Goal: Transaction & Acquisition: Download file/media

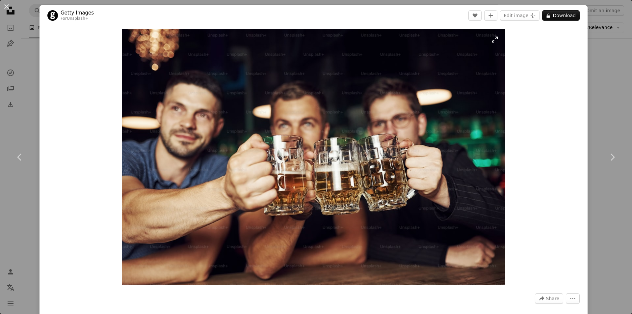
scroll to position [3062, 0]
click at [371, 101] on img "Zoom in on this image" at bounding box center [314, 157] width 384 height 256
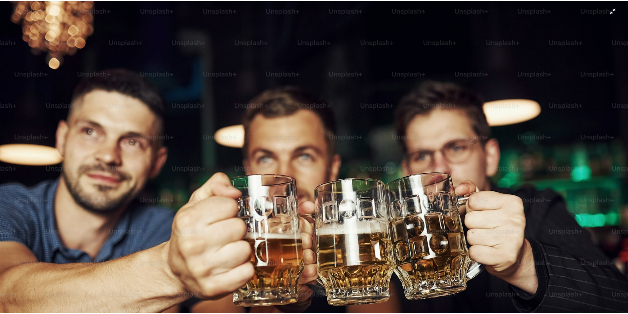
scroll to position [51, 0]
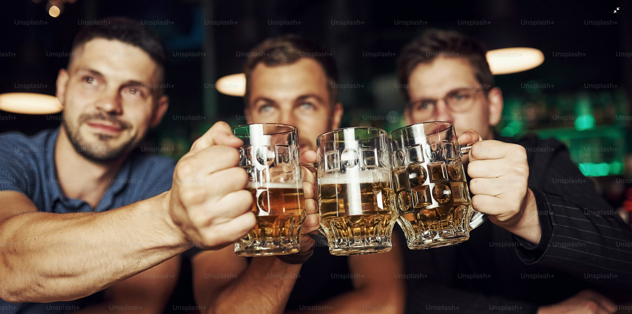
click at [430, 125] on img "Zoom out on this image" at bounding box center [316, 160] width 633 height 423
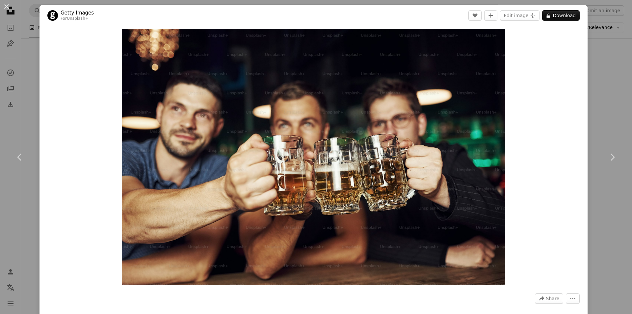
click at [596, 92] on div "An X shape Chevron left Chevron right Getty Images For Unsplash+ A heart A plus…" at bounding box center [316, 157] width 632 height 314
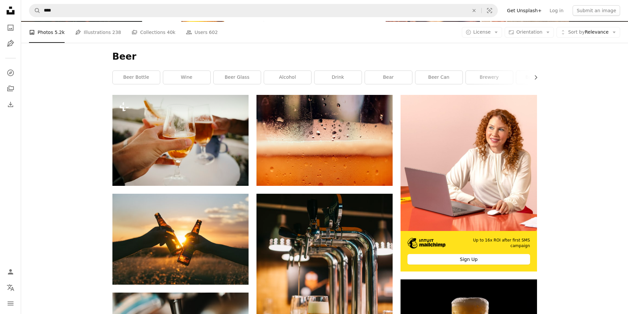
scroll to position [222, 0]
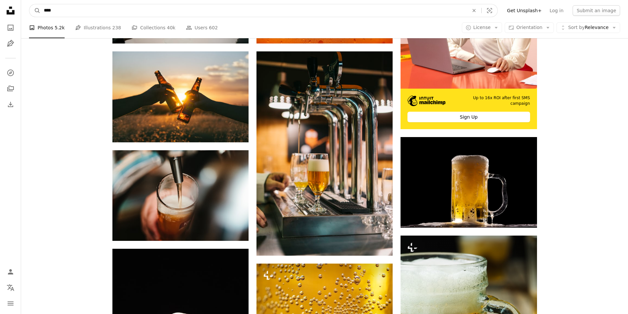
drag, startPoint x: 77, startPoint y: 14, endPoint x: 85, endPoint y: 17, distance: 8.3
click at [77, 14] on input "****" at bounding box center [254, 10] width 426 height 13
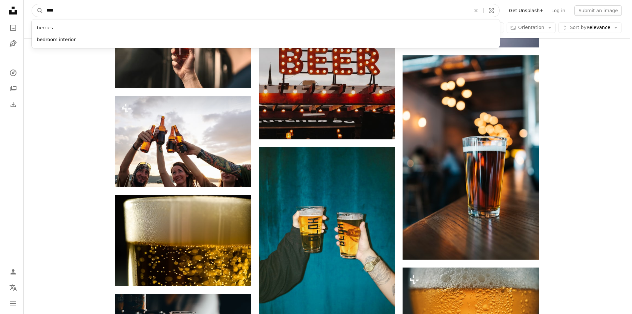
scroll to position [1756, 0]
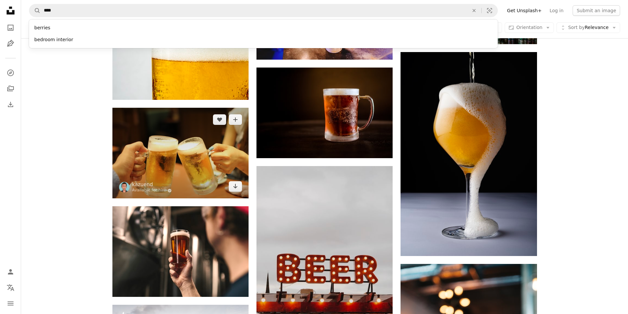
click at [196, 163] on img at bounding box center [180, 153] width 136 height 91
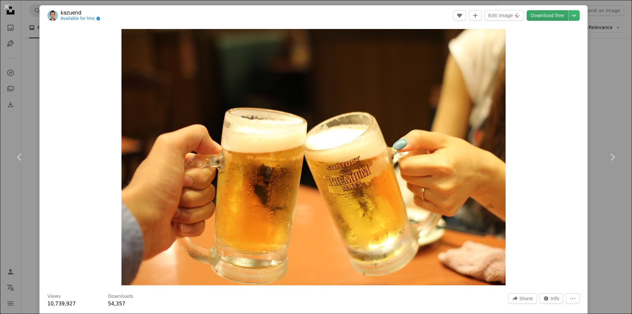
click at [554, 15] on link "Download free" at bounding box center [548, 15] width 42 height 11
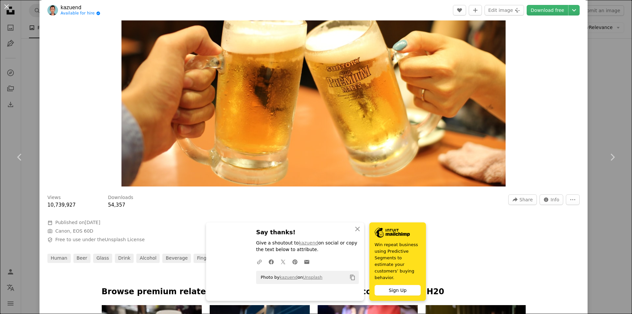
scroll to position [132, 0]
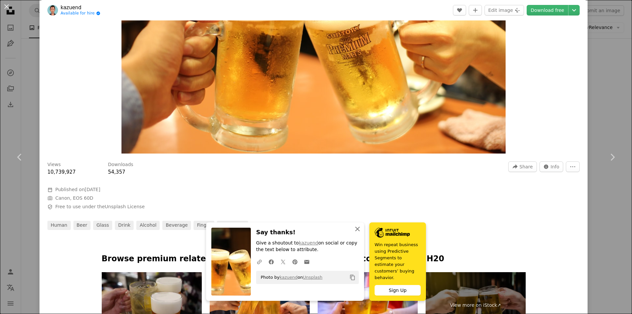
click at [355, 231] on icon "button" at bounding box center [357, 229] width 5 height 5
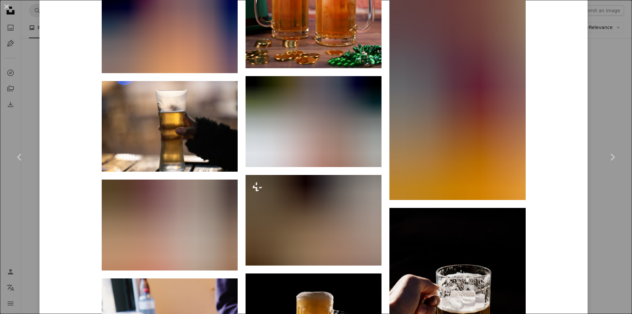
scroll to position [2465, 0]
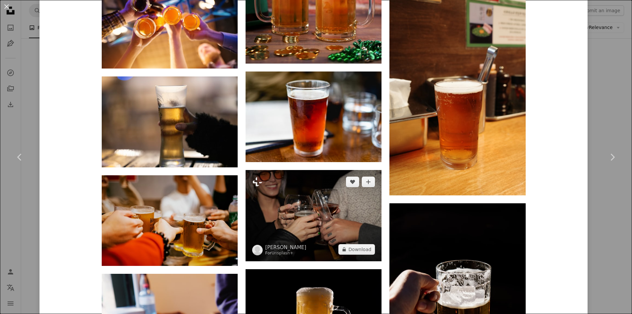
click at [327, 223] on img at bounding box center [314, 215] width 136 height 91
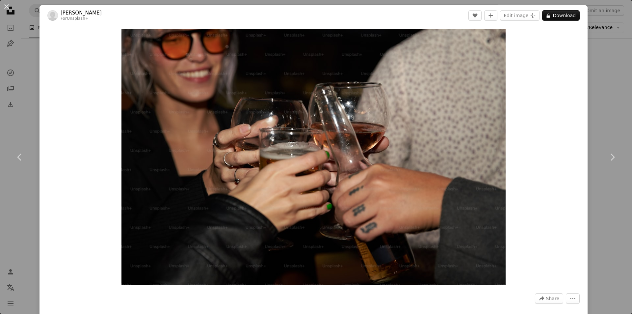
click at [616, 62] on div "An X shape Chevron left Chevron right [PERSON_NAME] For Unsplash+ A heart A plu…" at bounding box center [316, 157] width 632 height 314
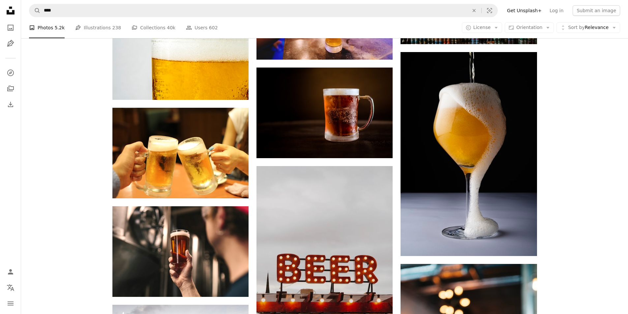
drag, startPoint x: 627, startPoint y: 130, endPoint x: 626, endPoint y: 153, distance: 22.4
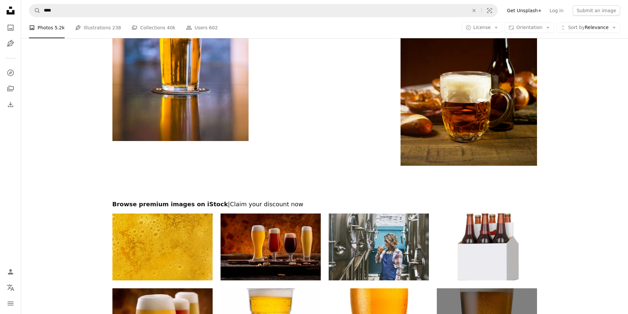
scroll to position [4190, 0]
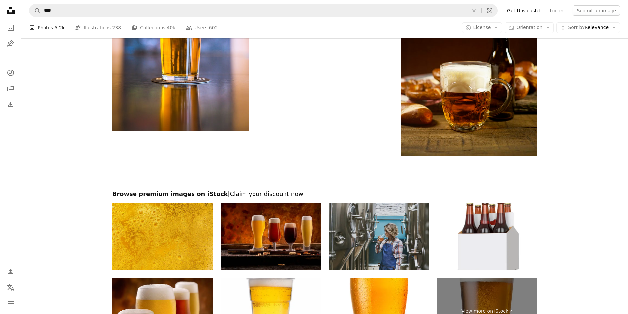
click at [398, 237] on img at bounding box center [378, 236] width 100 height 67
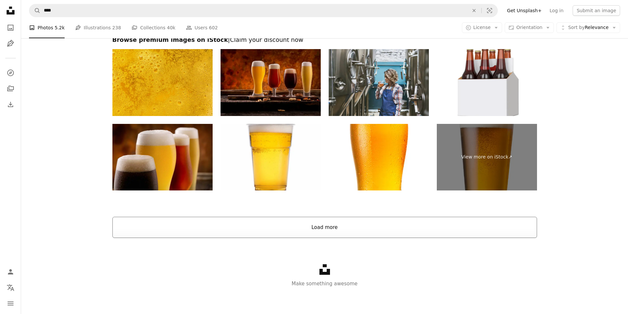
click at [330, 232] on button "Load more" at bounding box center [324, 227] width 424 height 21
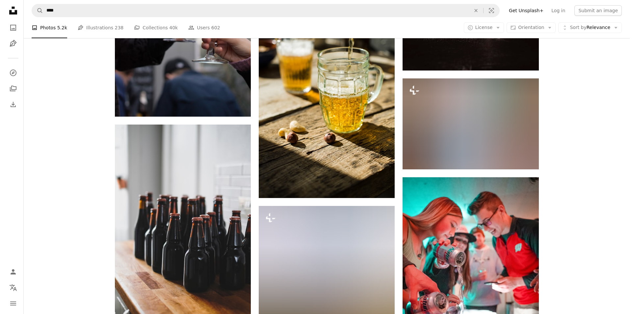
scroll to position [4918, 0]
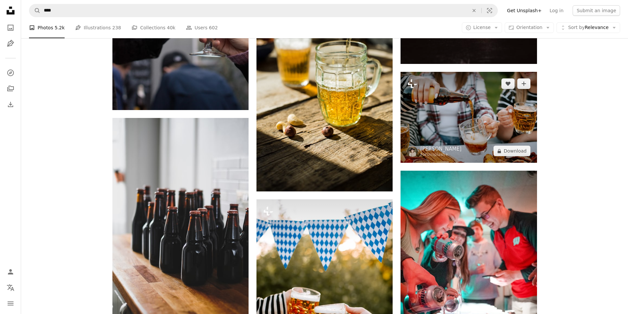
click at [482, 119] on img at bounding box center [468, 117] width 136 height 91
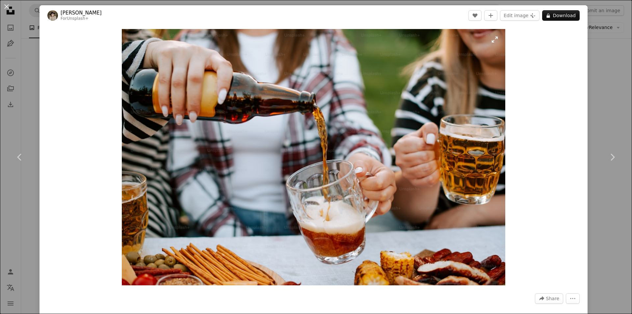
click at [358, 148] on img "Zoom in on this image" at bounding box center [314, 157] width 384 height 256
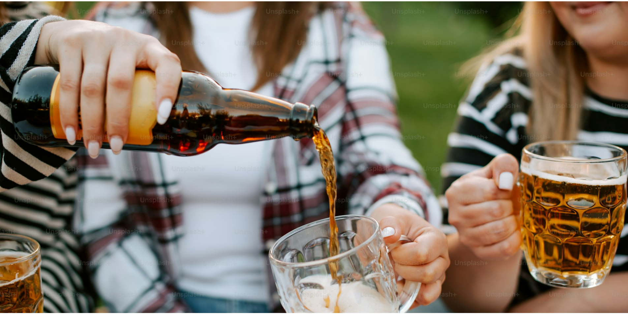
scroll to position [51, 0]
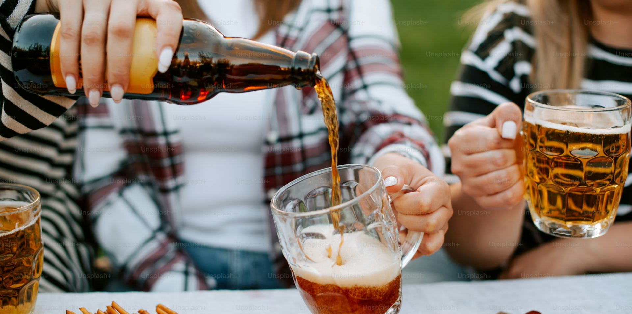
click at [358, 148] on img "Zoom out on this image" at bounding box center [316, 160] width 633 height 423
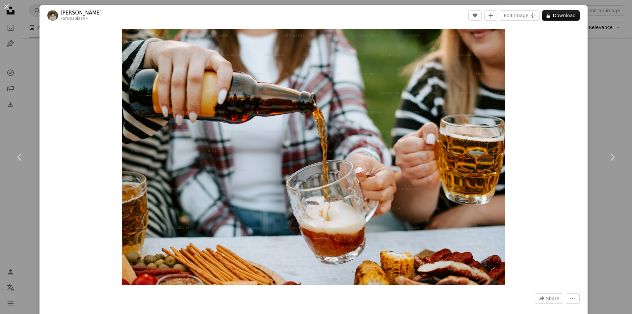
click at [596, 43] on div "An X shape Chevron left Chevron right [PERSON_NAME] For Unsplash+ A heart A plu…" at bounding box center [316, 157] width 632 height 314
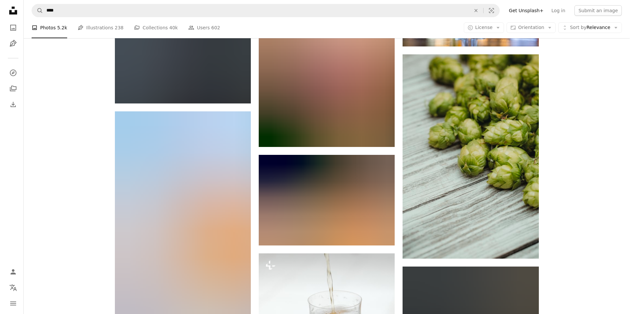
scroll to position [7777, 0]
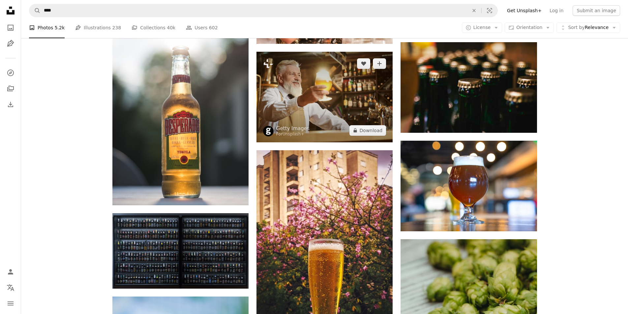
click at [328, 106] on img at bounding box center [324, 97] width 136 height 91
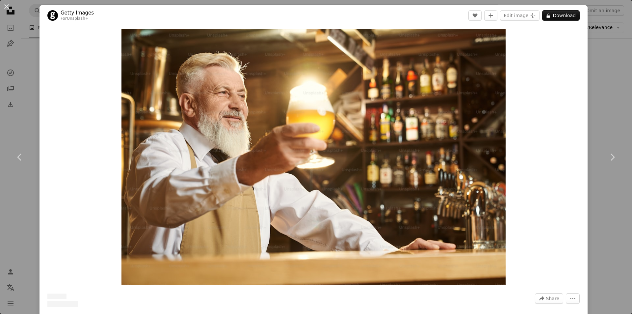
click at [386, 130] on img "Zoom in on this image" at bounding box center [314, 157] width 384 height 256
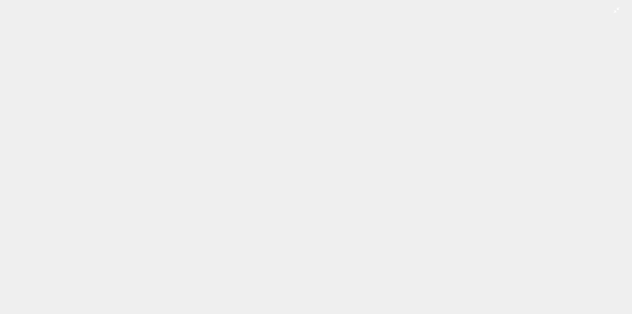
scroll to position [51, 0]
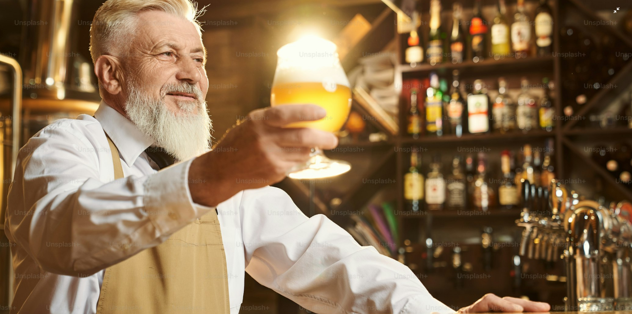
click at [553, 60] on img "Zoom out on this image" at bounding box center [316, 160] width 633 height 422
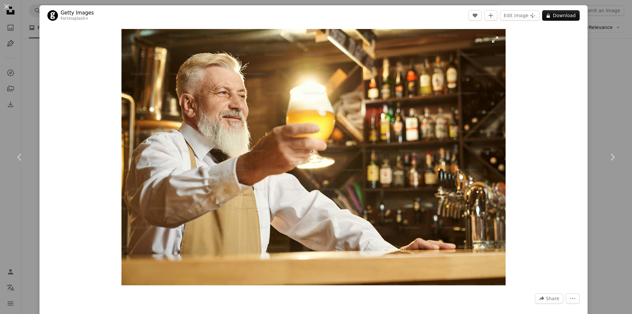
click at [464, 62] on img "Zoom in on this image" at bounding box center [314, 157] width 384 height 256
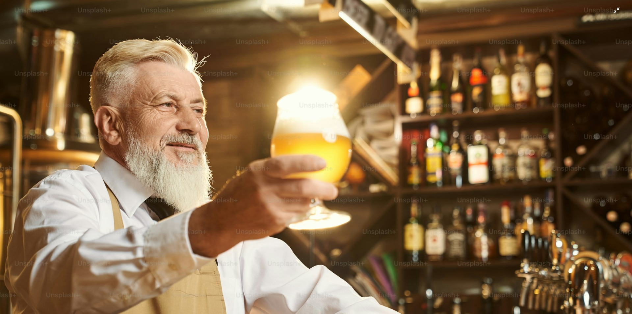
scroll to position [51, 0]
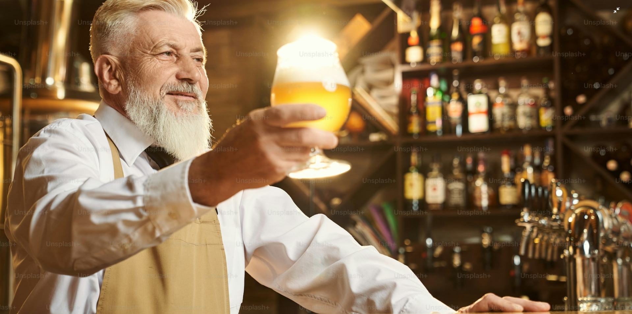
click at [529, 132] on img "Zoom out on this image" at bounding box center [316, 160] width 633 height 422
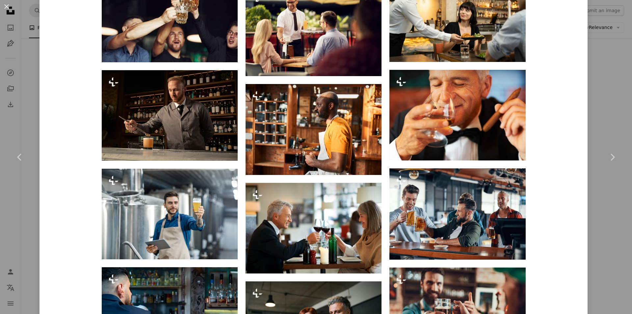
scroll to position [1028, 0]
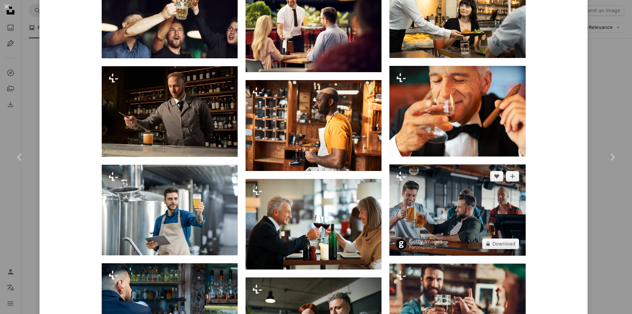
click at [460, 215] on img at bounding box center [458, 209] width 136 height 91
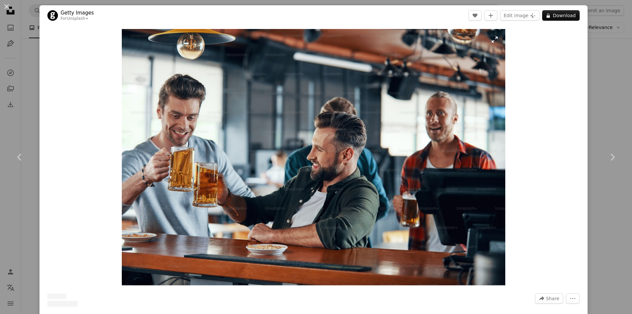
click at [328, 189] on img "Zoom in on this image" at bounding box center [314, 157] width 384 height 256
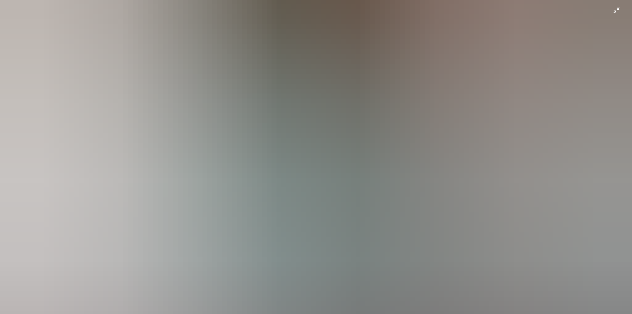
scroll to position [101, 0]
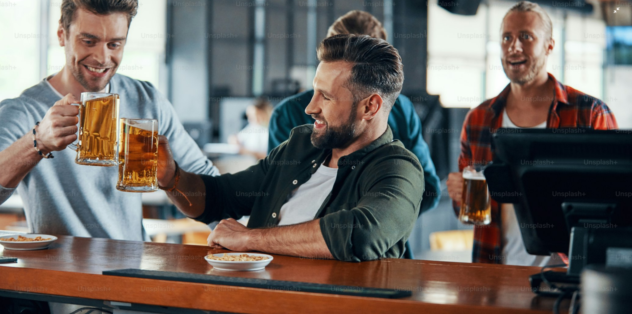
click at [447, 126] on img "Zoom out on this image" at bounding box center [316, 109] width 633 height 423
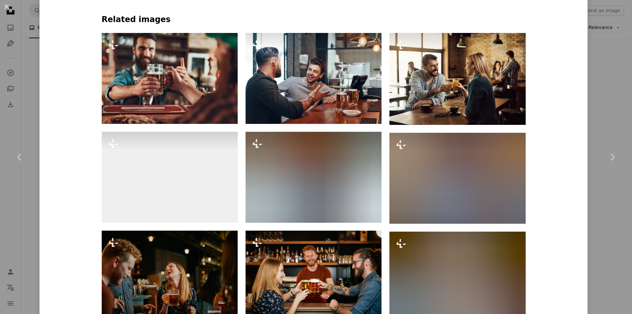
scroll to position [562, 0]
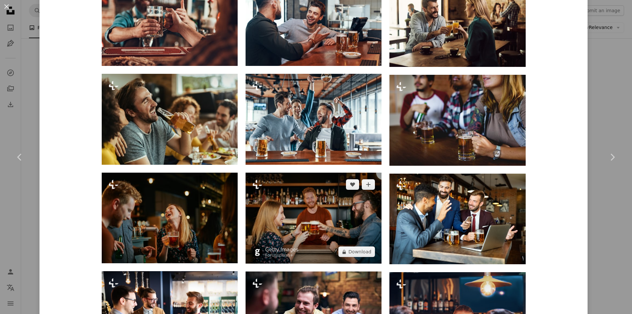
click at [349, 216] on img at bounding box center [314, 218] width 136 height 91
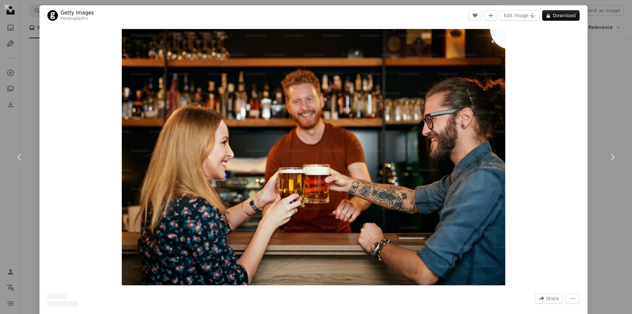
click at [273, 183] on img "Zoom in on this image" at bounding box center [314, 157] width 384 height 256
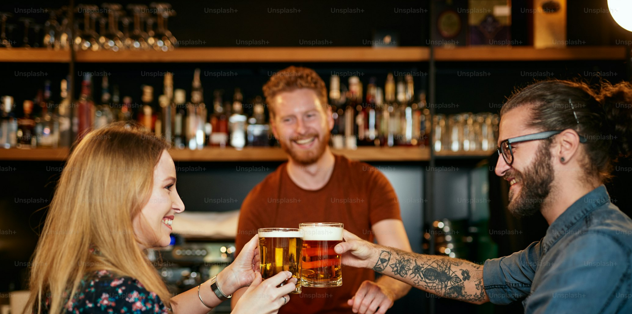
scroll to position [51, 0]
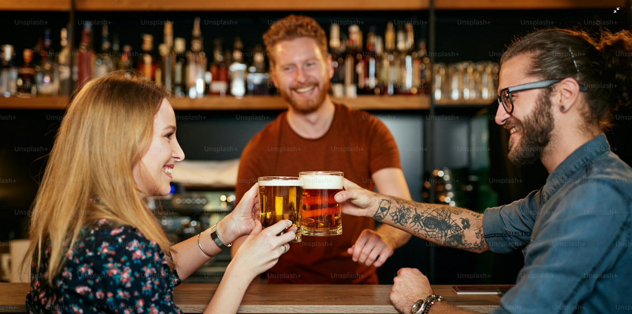
click at [471, 106] on img "Zoom out on this image" at bounding box center [316, 159] width 633 height 423
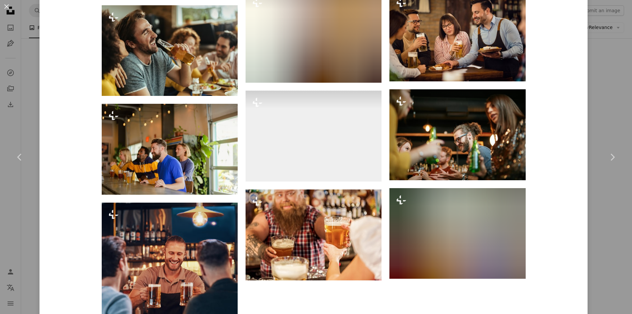
scroll to position [863, 0]
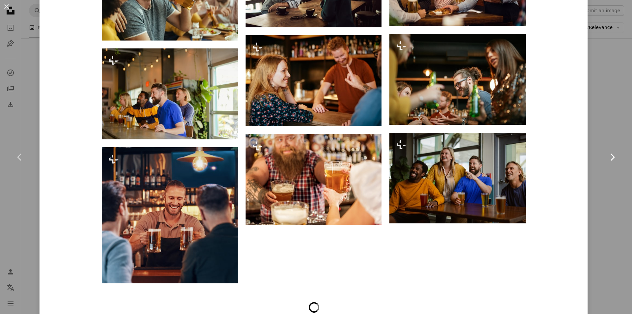
click at [607, 156] on icon "Chevron right" at bounding box center [612, 157] width 11 height 11
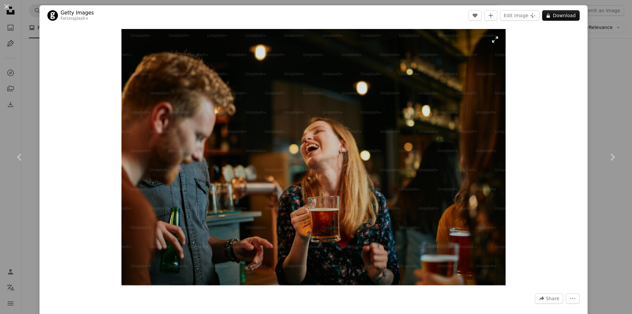
click at [371, 186] on img "Zoom in on this image" at bounding box center [314, 157] width 384 height 256
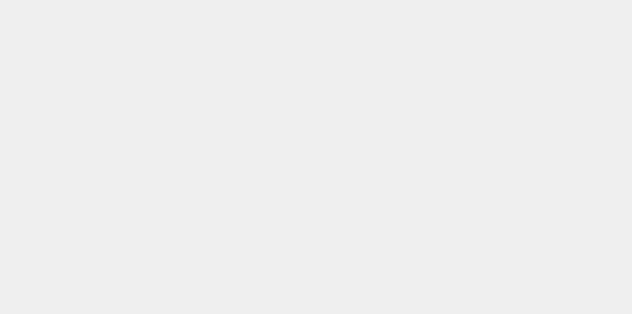
scroll to position [51, 0]
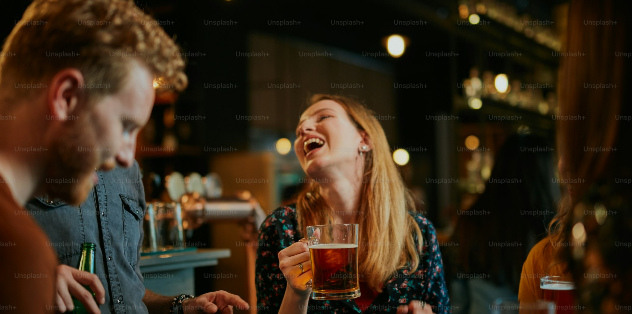
click at [414, 183] on img "Zoom out on this image" at bounding box center [316, 160] width 633 height 422
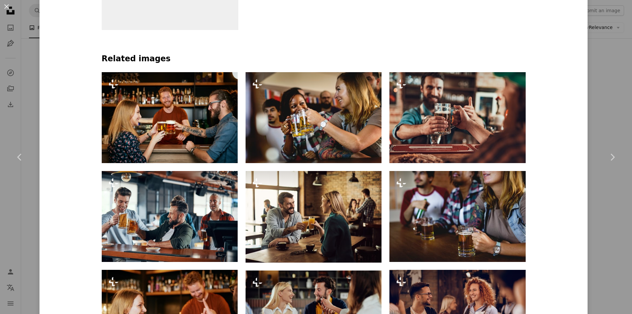
scroll to position [463, 0]
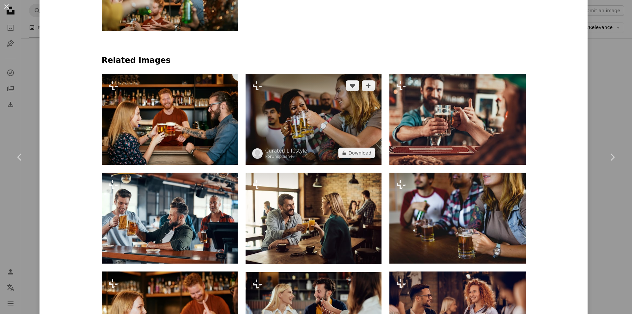
click at [337, 125] on img at bounding box center [314, 119] width 136 height 91
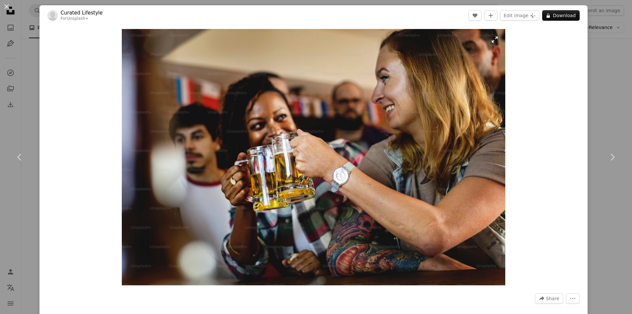
click at [387, 155] on img "Zoom in on this image" at bounding box center [314, 157] width 384 height 256
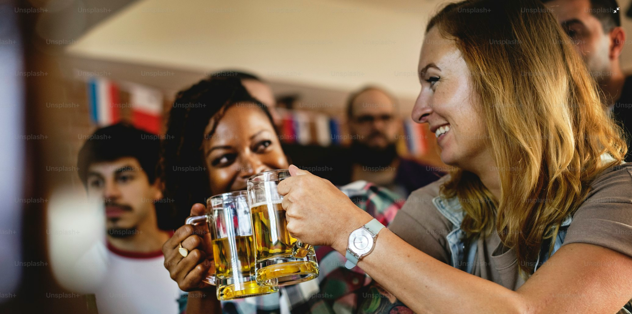
scroll to position [51, 0]
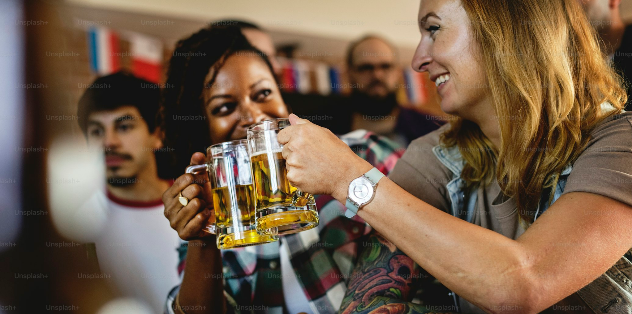
drag, startPoint x: 407, startPoint y: 168, endPoint x: 414, endPoint y: 166, distance: 7.1
click at [407, 168] on img "Zoom out on this image" at bounding box center [316, 160] width 633 height 423
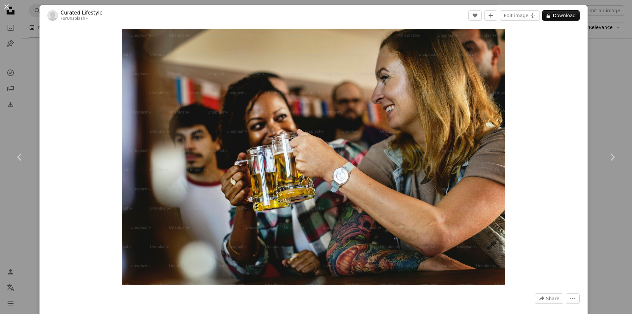
click at [508, 227] on div "Zoom in" at bounding box center [314, 157] width 548 height 263
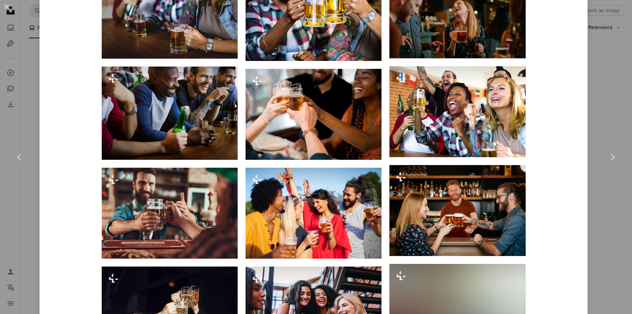
scroll to position [427, 0]
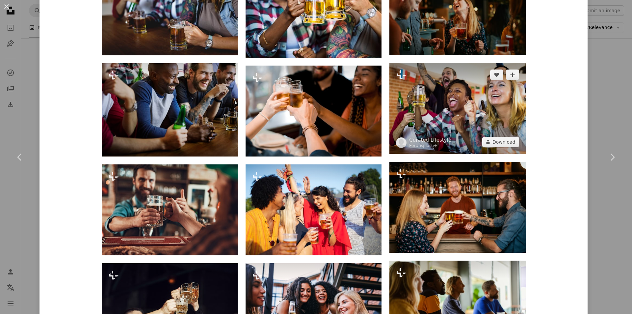
click at [459, 125] on img at bounding box center [458, 108] width 136 height 91
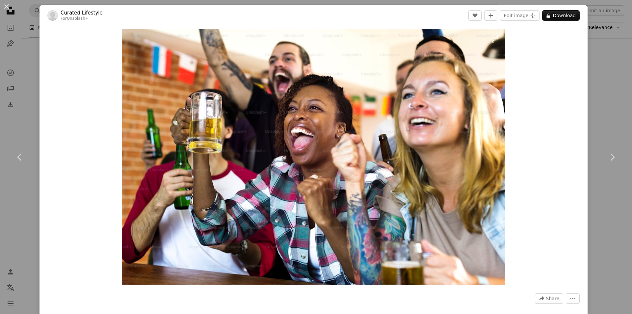
click at [421, 134] on img "Zoom in on this image" at bounding box center [314, 157] width 384 height 256
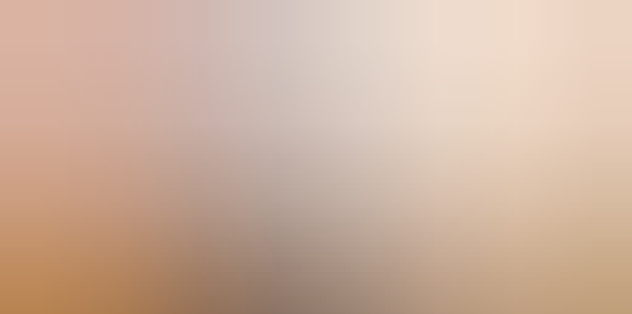
scroll to position [51, 0]
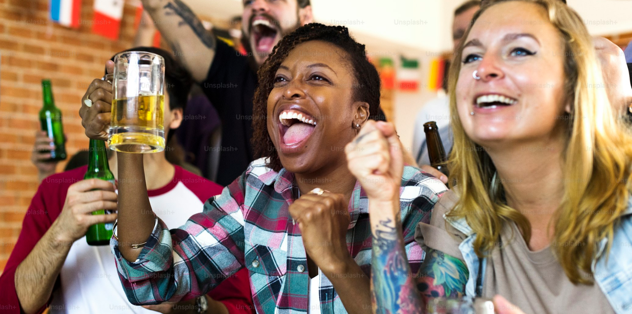
click at [398, 125] on img "Zoom out on this image" at bounding box center [316, 159] width 633 height 422
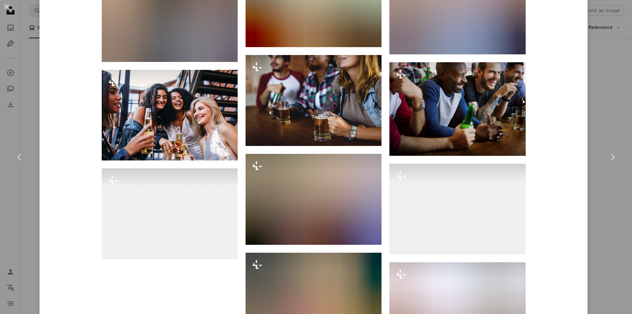
scroll to position [872, 0]
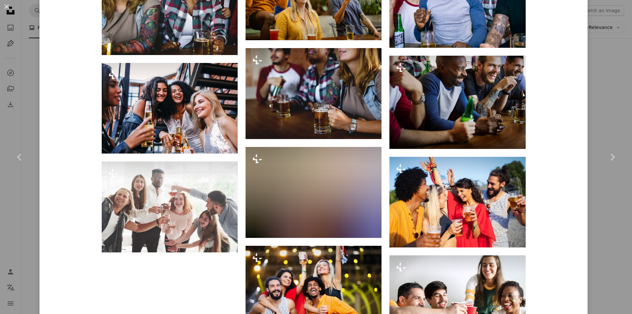
drag, startPoint x: 631, startPoint y: 257, endPoint x: 627, endPoint y: 269, distance: 13.0
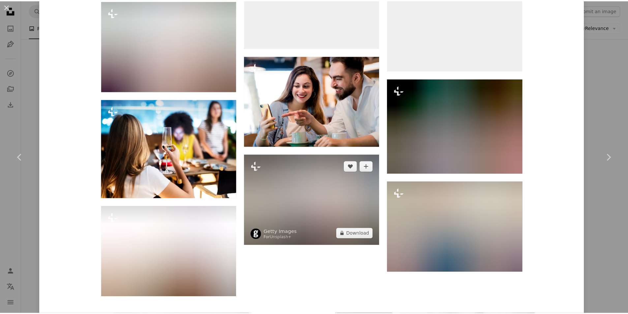
scroll to position [3656, 0]
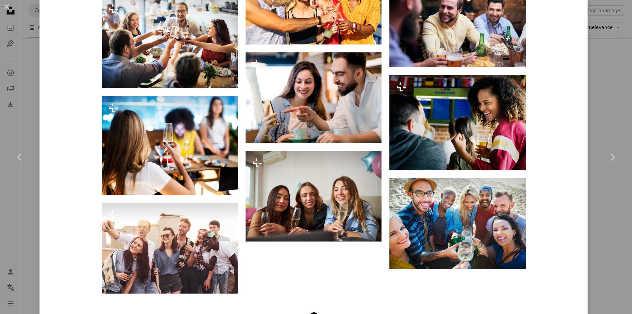
click at [586, 122] on div "An X shape Chevron left Chevron right Curated Lifestyle For Unsplash+ A heart A…" at bounding box center [316, 157] width 632 height 314
